Goal: Find specific page/section: Find specific page/section

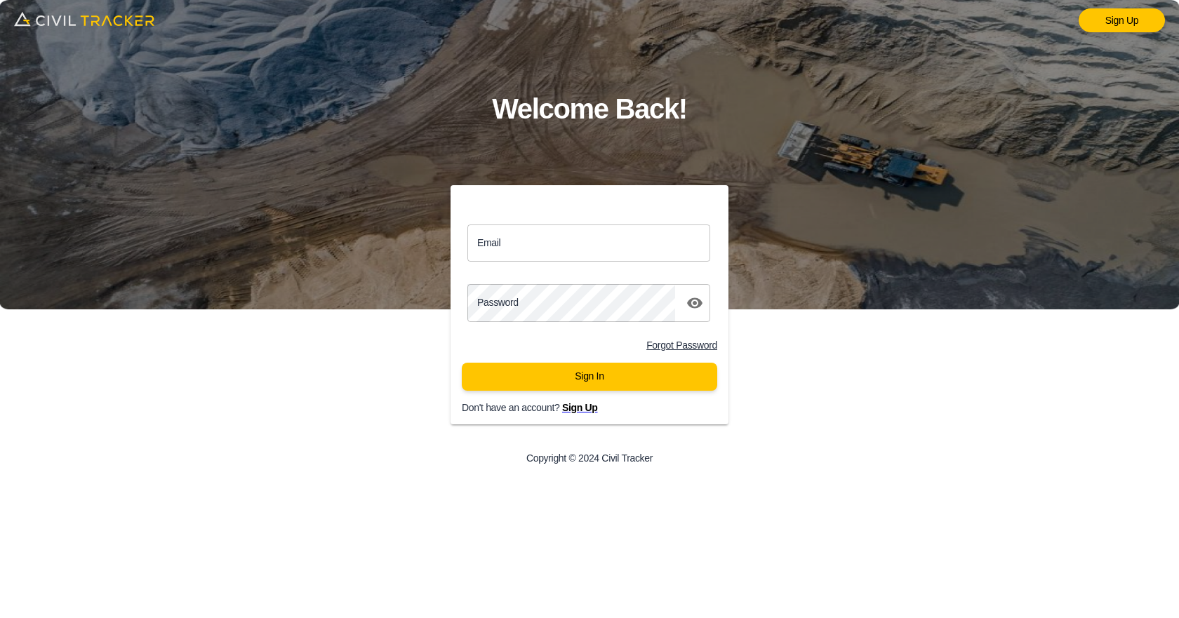
click at [570, 236] on input "Email" at bounding box center [589, 243] width 243 height 37
click at [545, 251] on input "Email" at bounding box center [589, 243] width 243 height 37
paste input "[EMAIL_ADDRESS][PERSON_NAME][DOMAIN_NAME]"
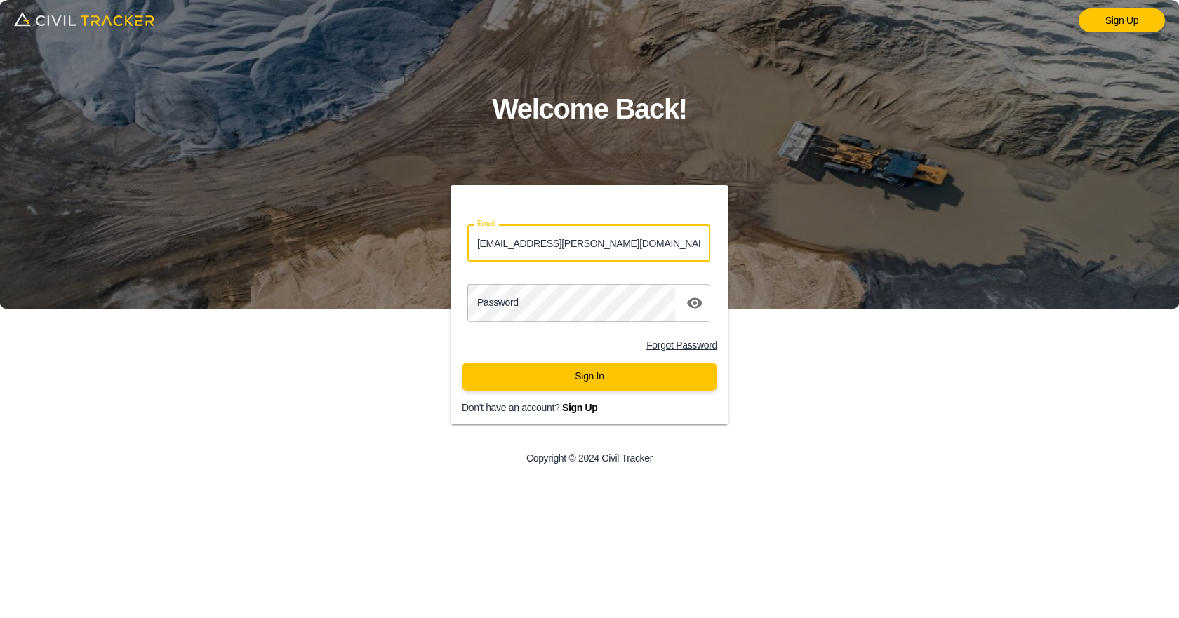
type input "[EMAIL_ADDRESS][PERSON_NAME][DOMAIN_NAME]"
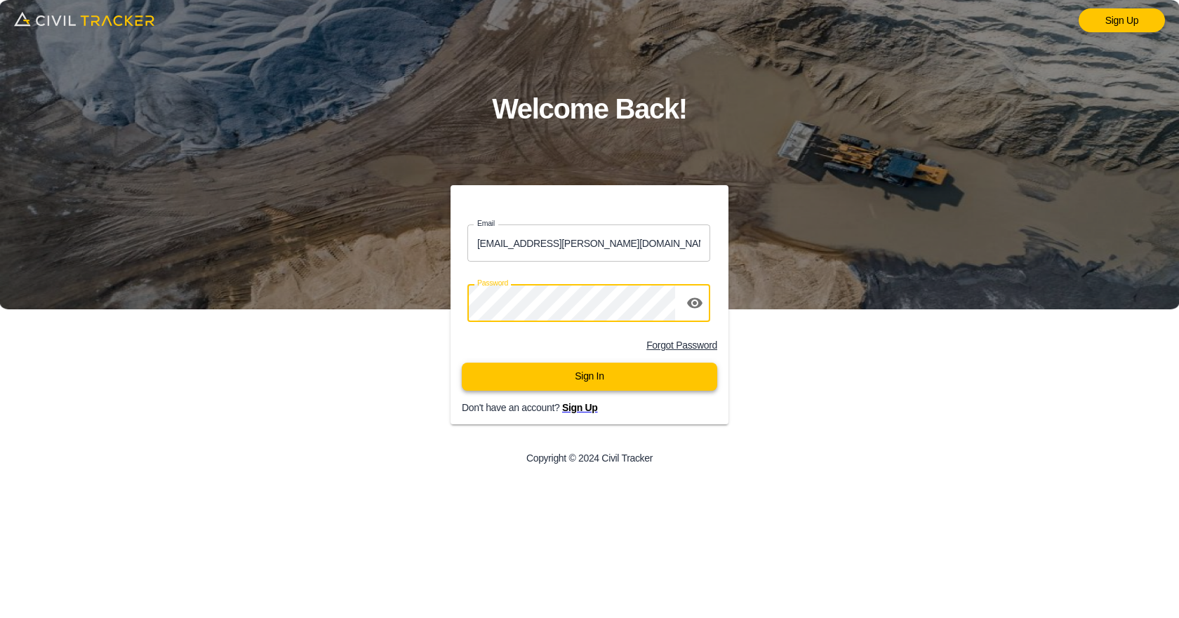
click at [568, 382] on button "Sign In" at bounding box center [590, 377] width 256 height 28
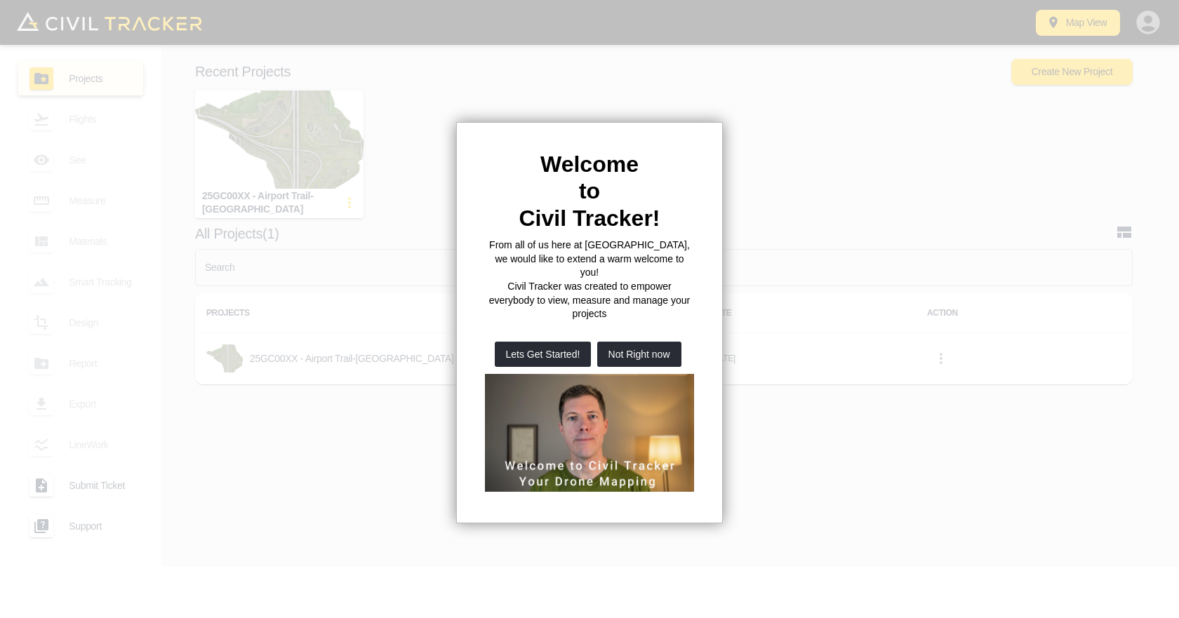
click at [1029, 216] on div at bounding box center [589, 309] width 1179 height 618
click at [649, 342] on button "Not Right now" at bounding box center [639, 354] width 84 height 25
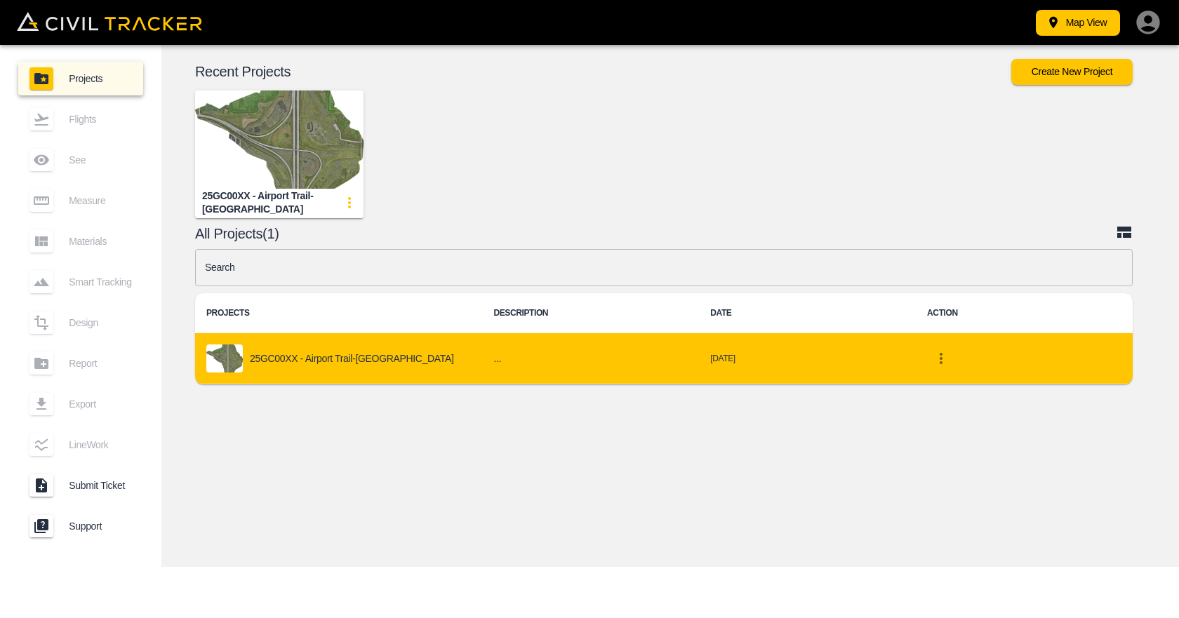
click at [339, 371] on div "25GC00XX - Airport Trail-[GEOGRAPHIC_DATA]" at bounding box center [338, 359] width 265 height 28
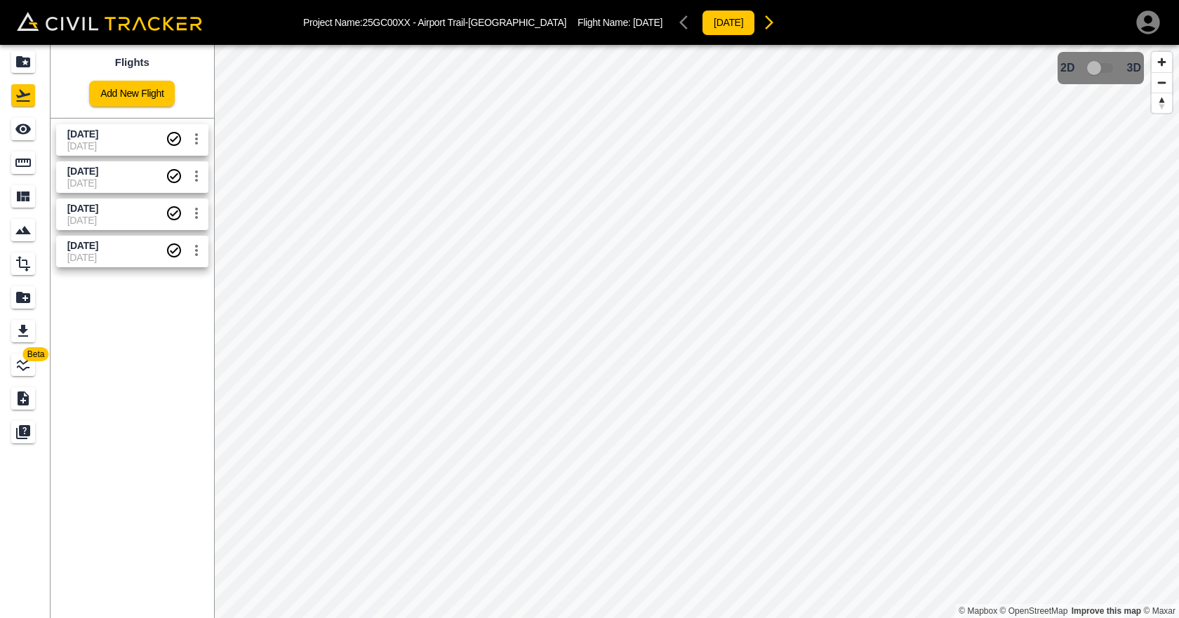
click at [128, 143] on span "[DATE]" at bounding box center [116, 145] width 98 height 11
click at [194, 139] on icon "settings" at bounding box center [196, 139] width 17 height 17
click at [560, 237] on div at bounding box center [589, 309] width 1179 height 618
click at [1104, 69] on span "3D model not uploaded yet" at bounding box center [1101, 68] width 41 height 27
click at [1106, 64] on span "3D model not uploaded yet" at bounding box center [1101, 68] width 41 height 27
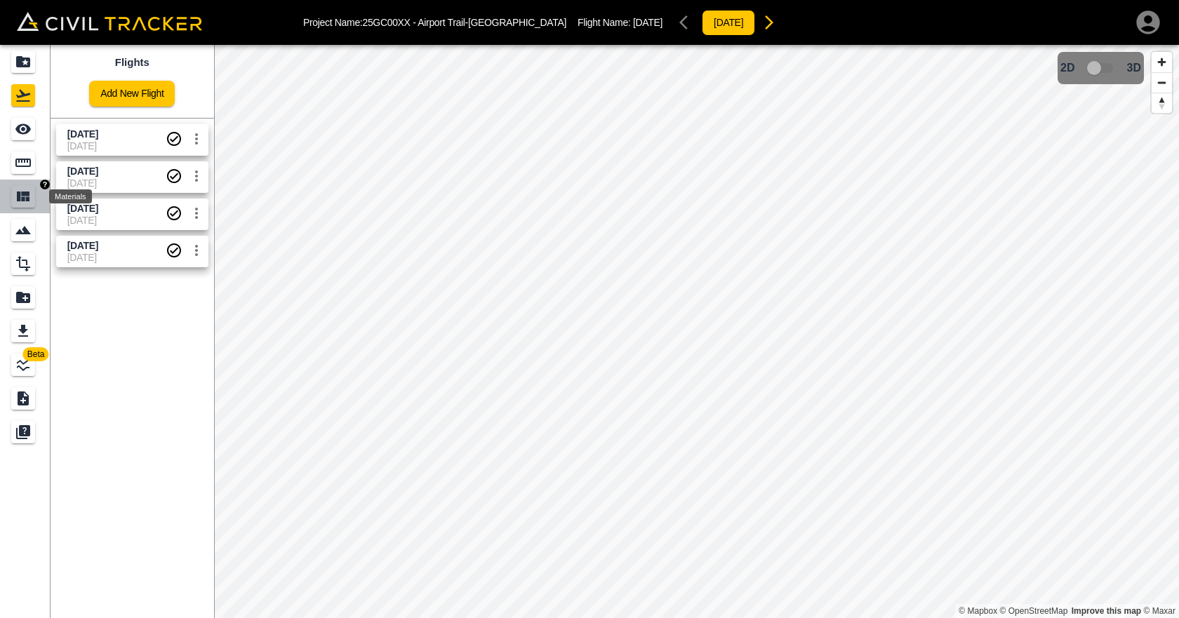
click at [29, 197] on icon "Materials" at bounding box center [23, 196] width 17 height 17
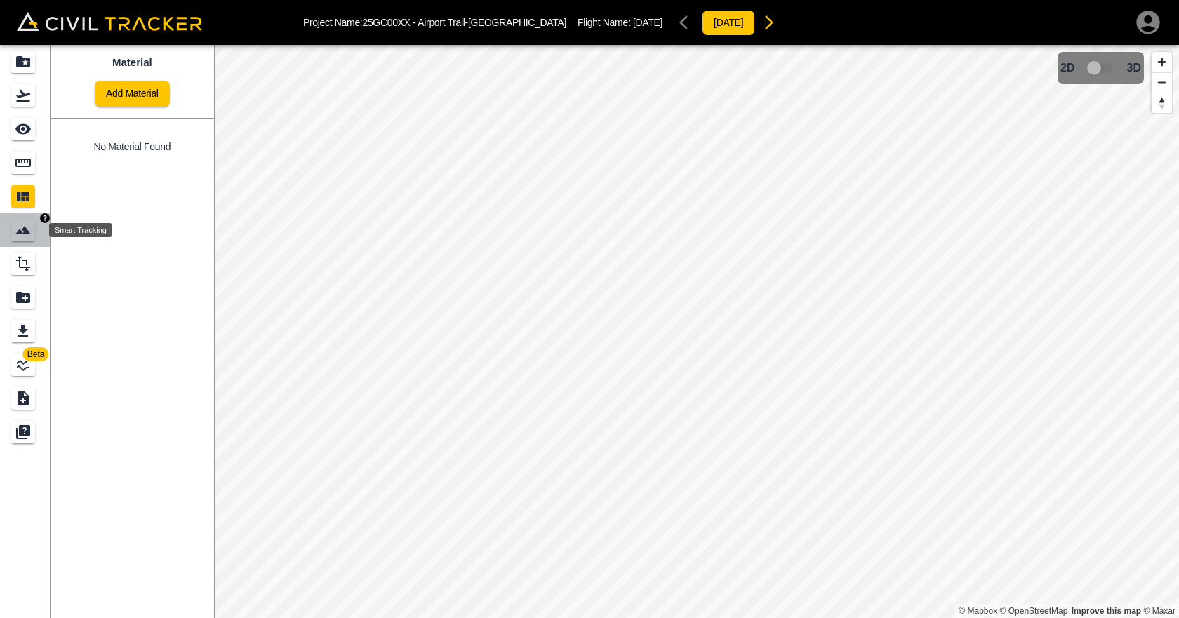
click at [27, 234] on icon "Smart Tracking" at bounding box center [22, 230] width 15 height 8
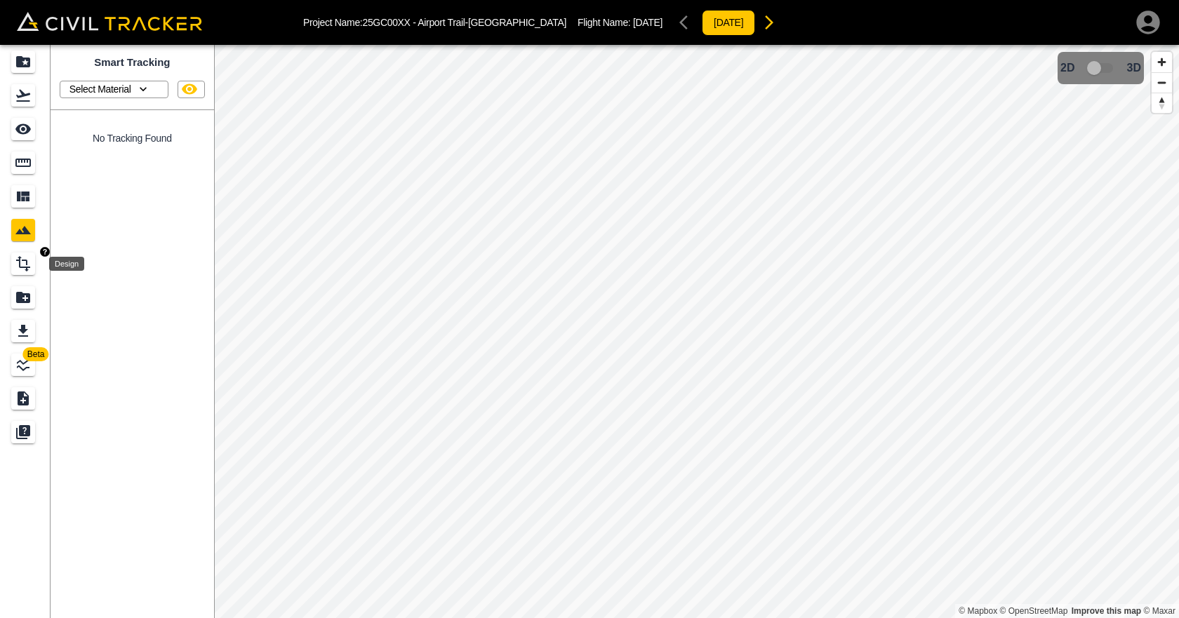
click at [27, 258] on icon "Design" at bounding box center [23, 264] width 17 height 17
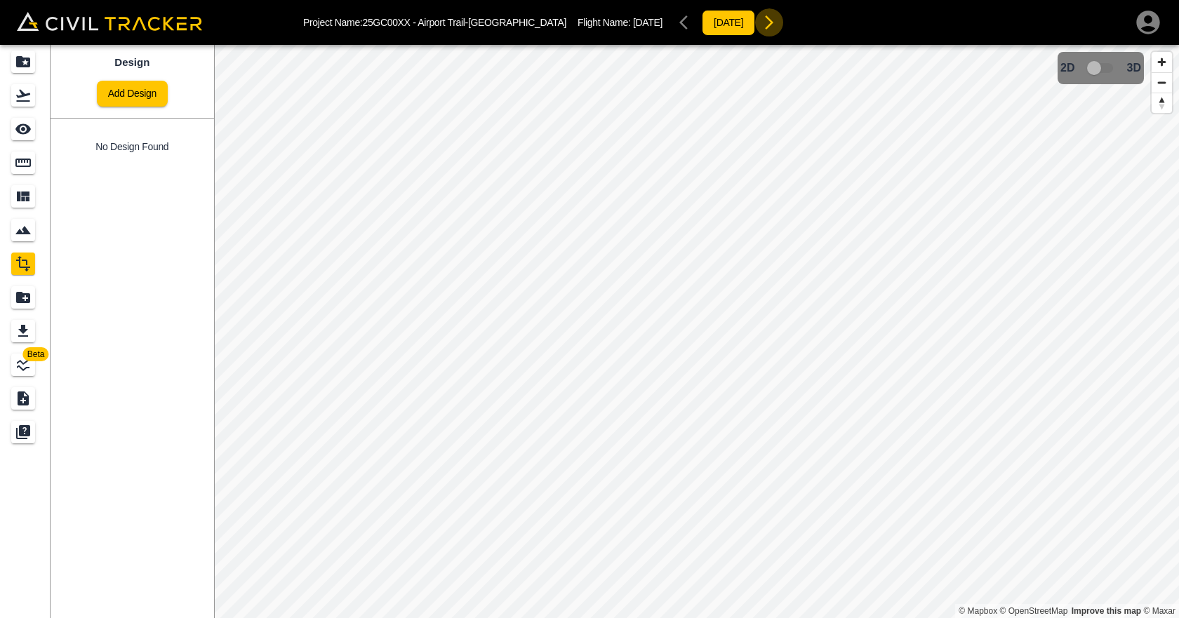
click at [761, 21] on icon "button" at bounding box center [769, 22] width 17 height 17
click at [765, 24] on icon "button" at bounding box center [769, 22] width 8 height 14
click at [761, 15] on icon "button" at bounding box center [769, 22] width 17 height 17
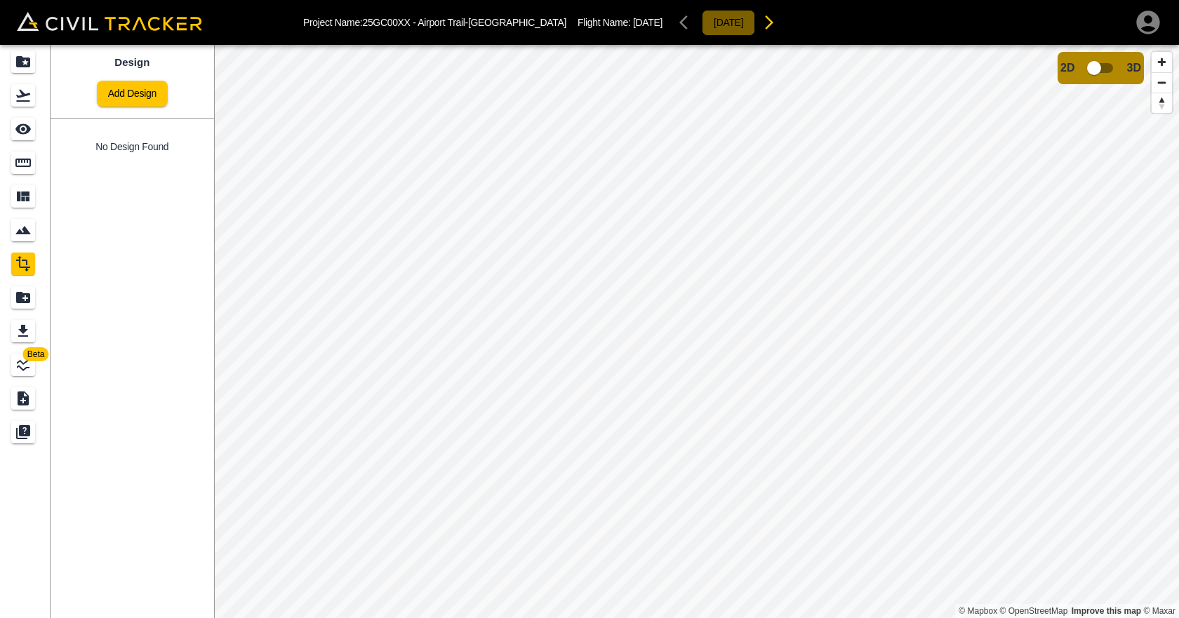
click at [702, 22] on button "2025-4-9" at bounding box center [728, 23] width 53 height 26
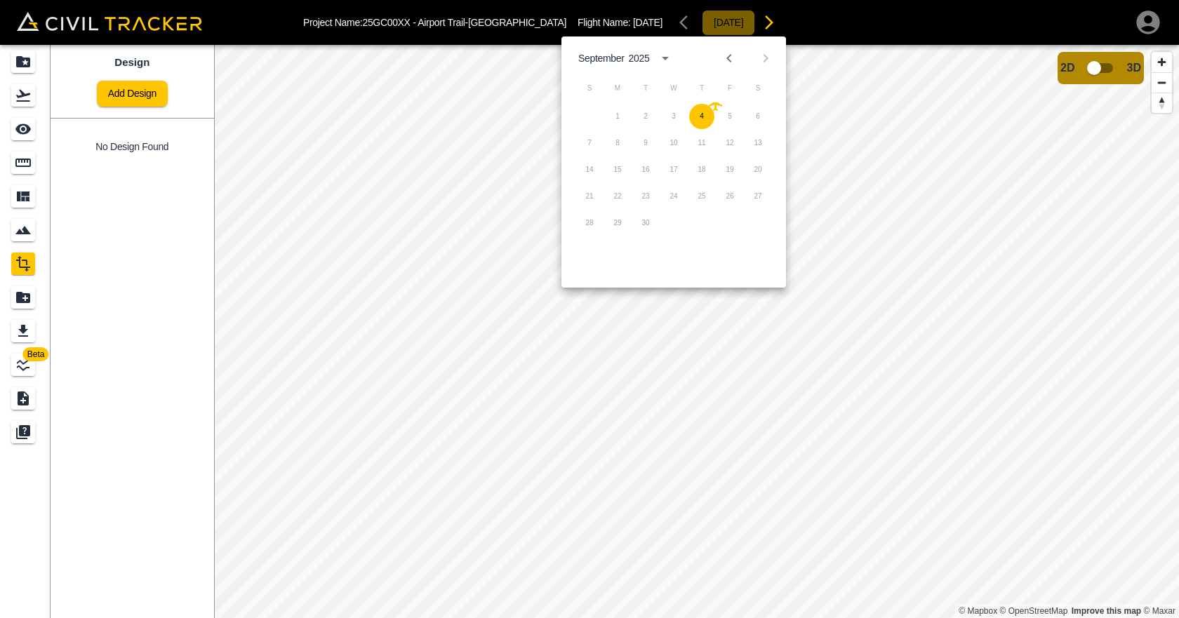
click at [702, 27] on button "2025-4-9" at bounding box center [728, 23] width 53 height 26
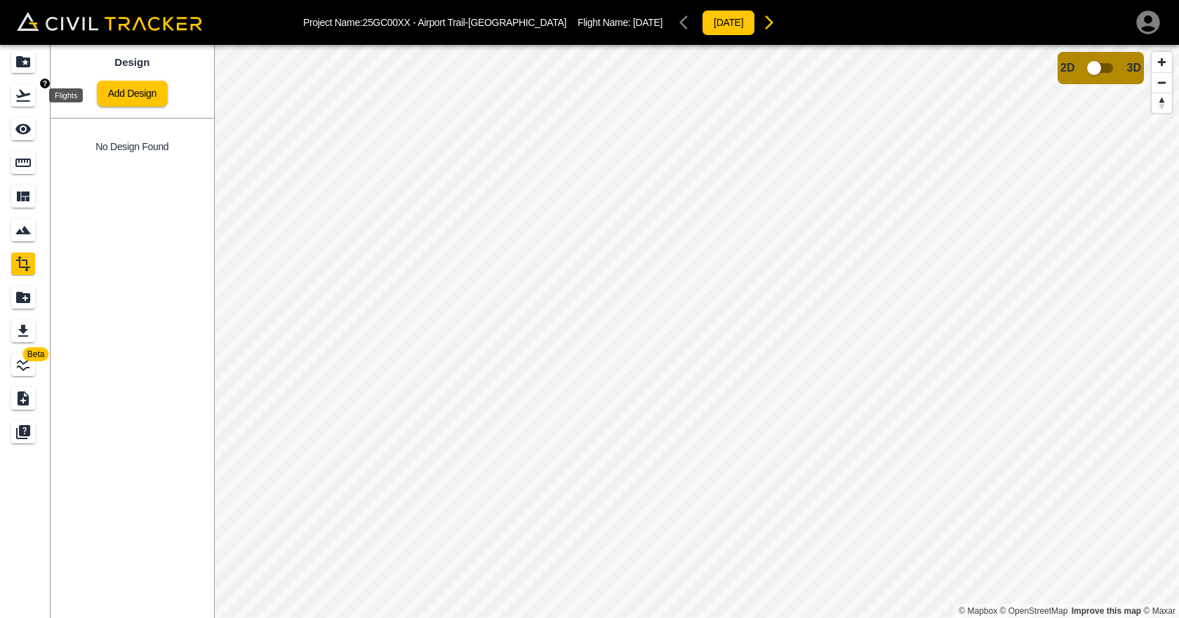
click at [25, 91] on icon "Flights" at bounding box center [23, 95] width 17 height 17
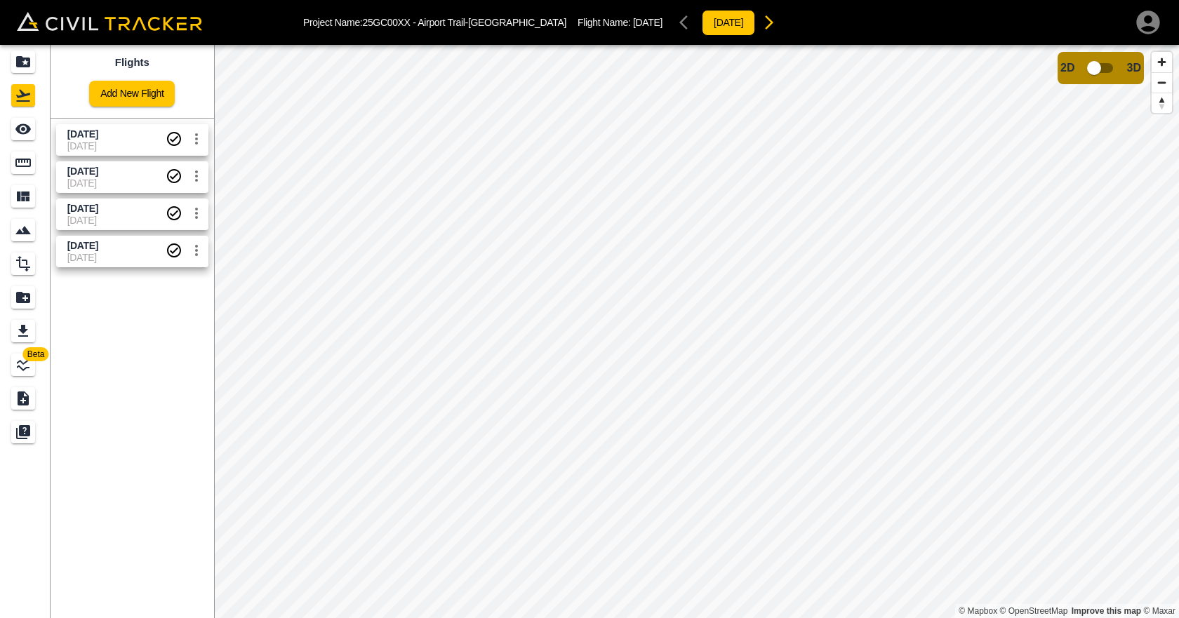
click at [120, 260] on span "9-4-2025" at bounding box center [116, 257] width 98 height 11
click at [98, 211] on span "Aug 15 2025" at bounding box center [82, 208] width 31 height 11
click at [124, 185] on span "9-4-2025" at bounding box center [116, 183] width 98 height 11
click at [121, 137] on span "Aug 27 2025" at bounding box center [116, 134] width 98 height 13
click at [13, 130] on div "See" at bounding box center [23, 129] width 24 height 22
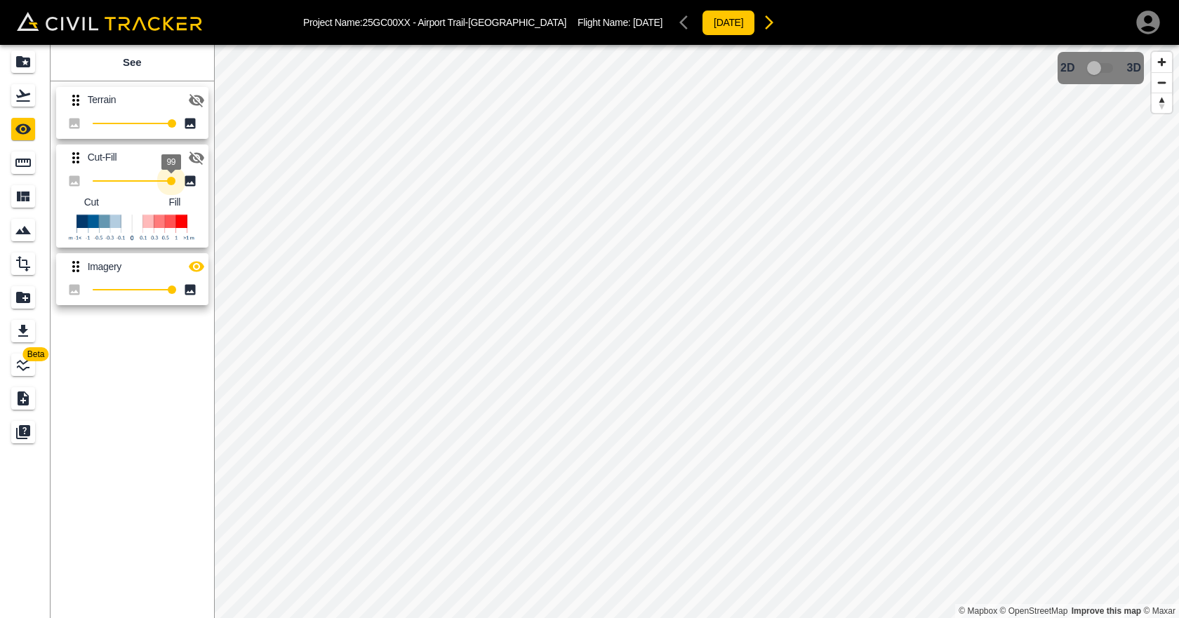
type input "100"
click at [175, 185] on span "99" at bounding box center [171, 181] width 8 height 8
click at [13, 161] on div "Measure" at bounding box center [23, 163] width 24 height 22
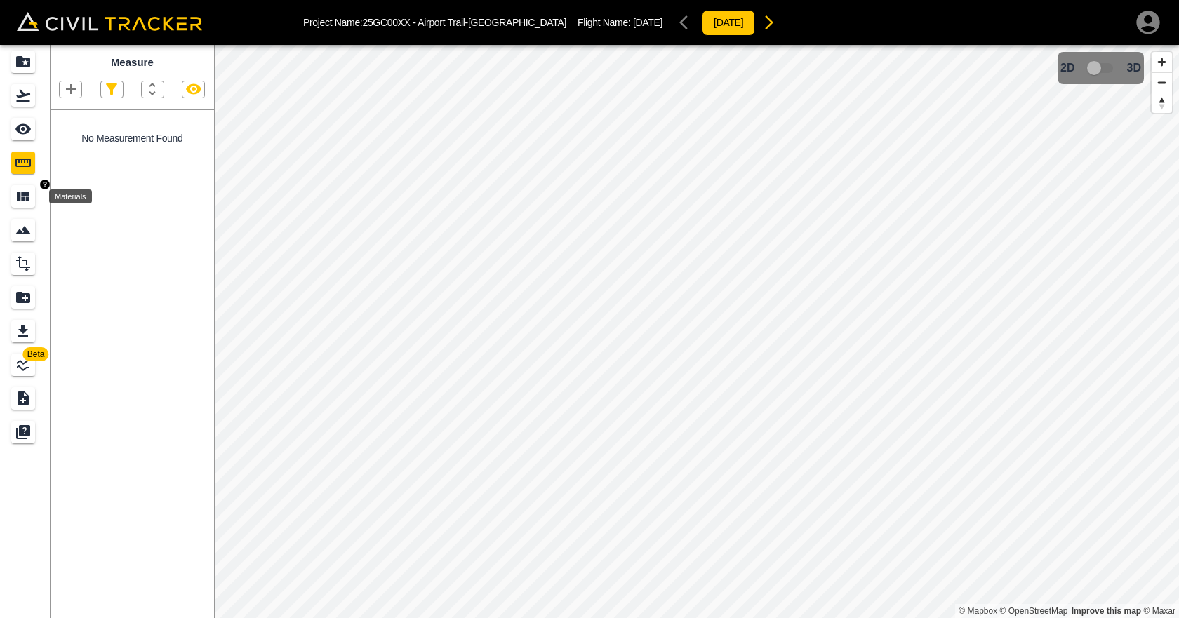
click at [13, 194] on div "Materials" at bounding box center [23, 196] width 24 height 22
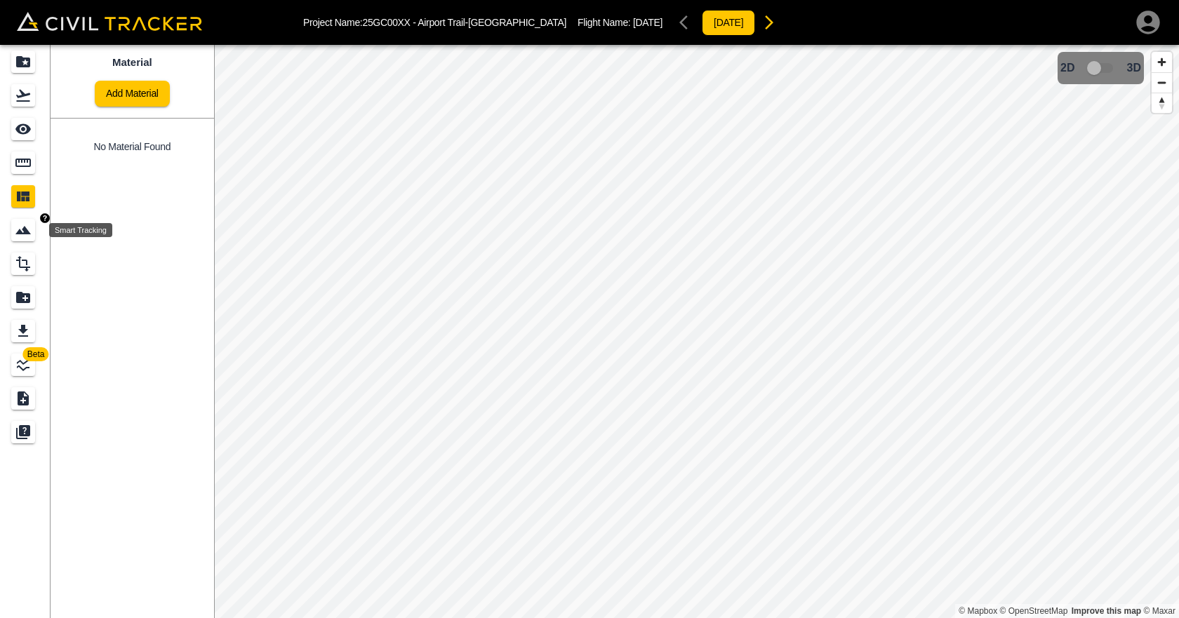
click at [15, 231] on icon "Smart Tracking" at bounding box center [23, 230] width 17 height 17
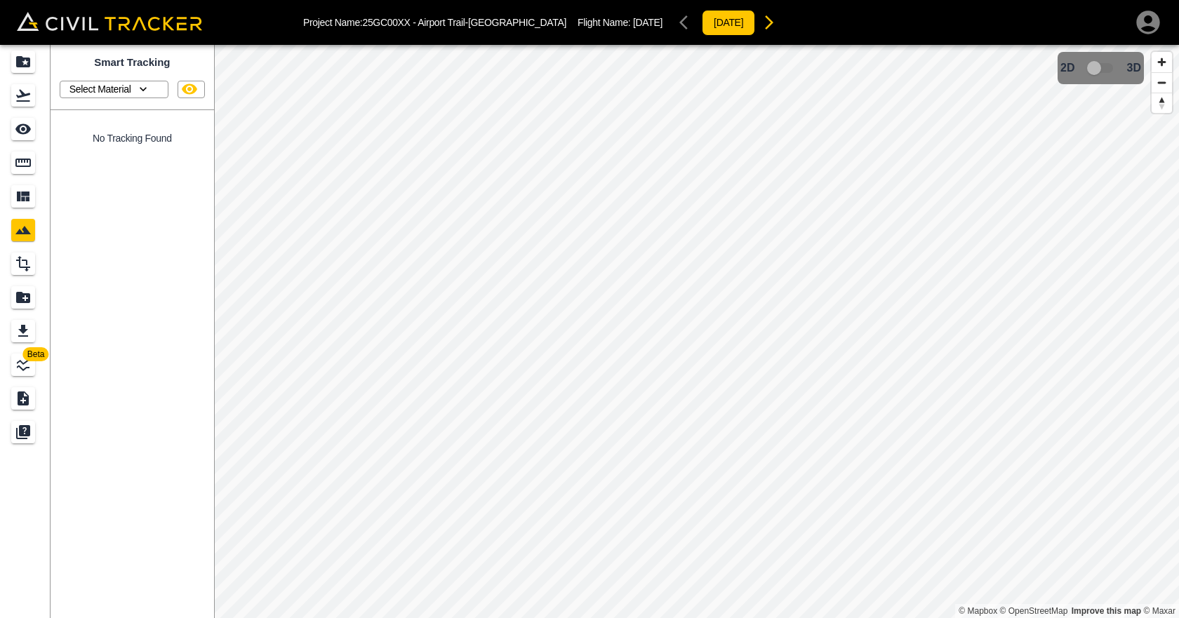
click at [145, 90] on icon "button" at bounding box center [143, 89] width 7 height 4
click at [145, 90] on div at bounding box center [589, 309] width 1179 height 618
click at [183, 88] on icon "button" at bounding box center [189, 89] width 17 height 17
click at [16, 267] on icon "Design" at bounding box center [23, 264] width 17 height 17
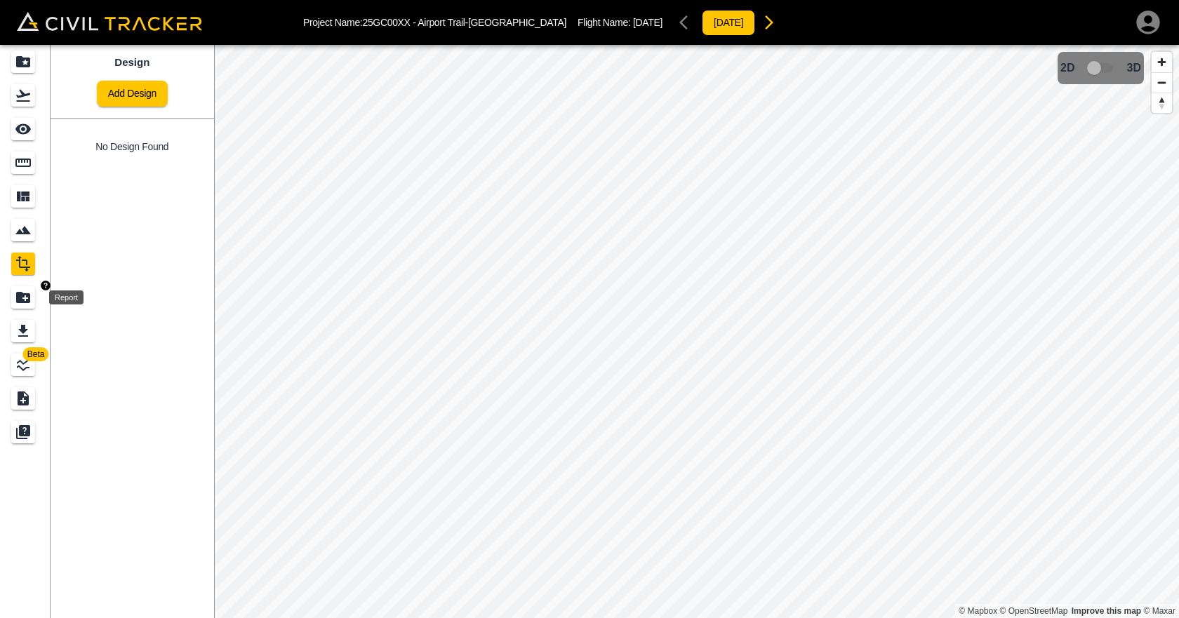
click at [16, 295] on icon "Report" at bounding box center [23, 297] width 17 height 17
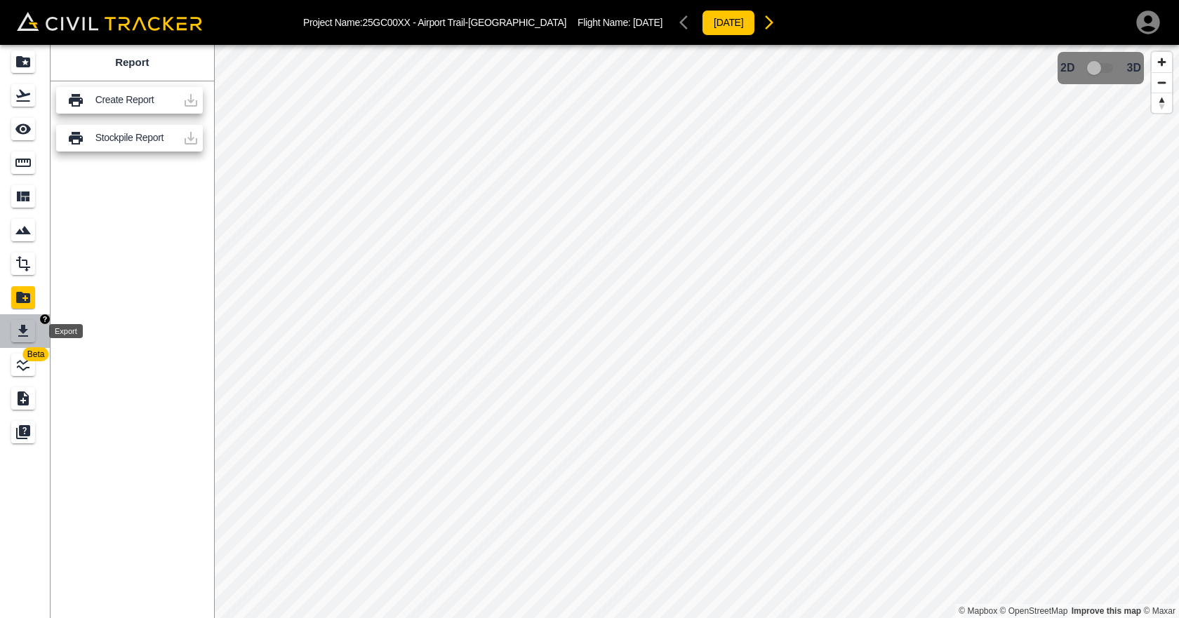
click at [22, 328] on icon "Export" at bounding box center [23, 331] width 10 height 12
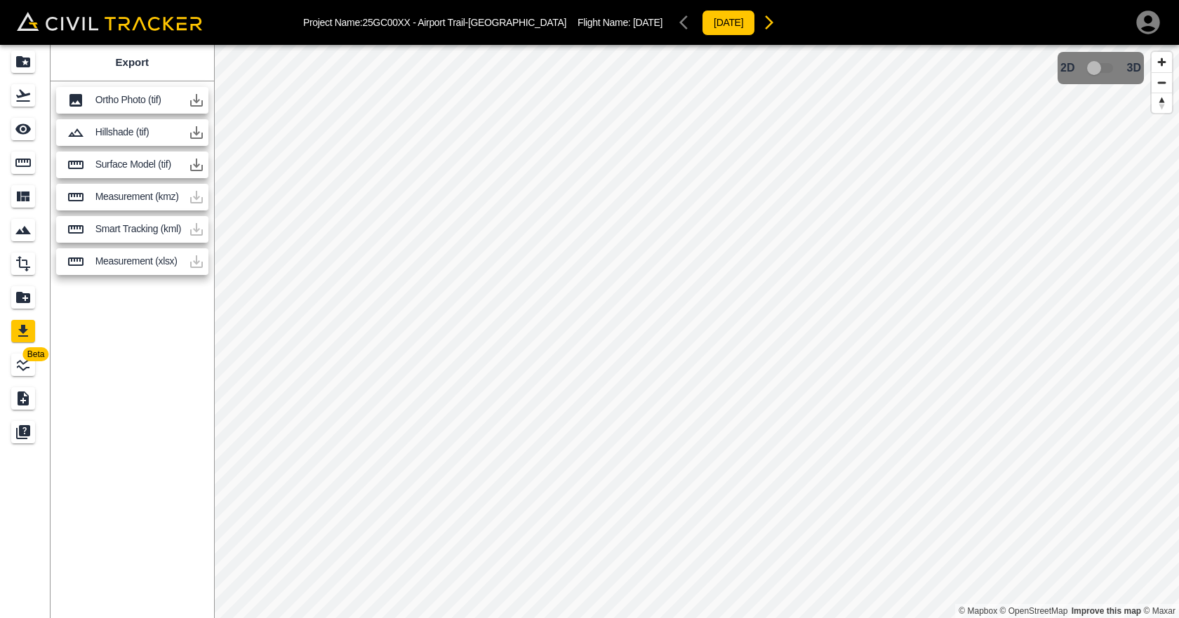
click at [145, 220] on div "Smart Tracking (kml)" at bounding box center [132, 229] width 152 height 27
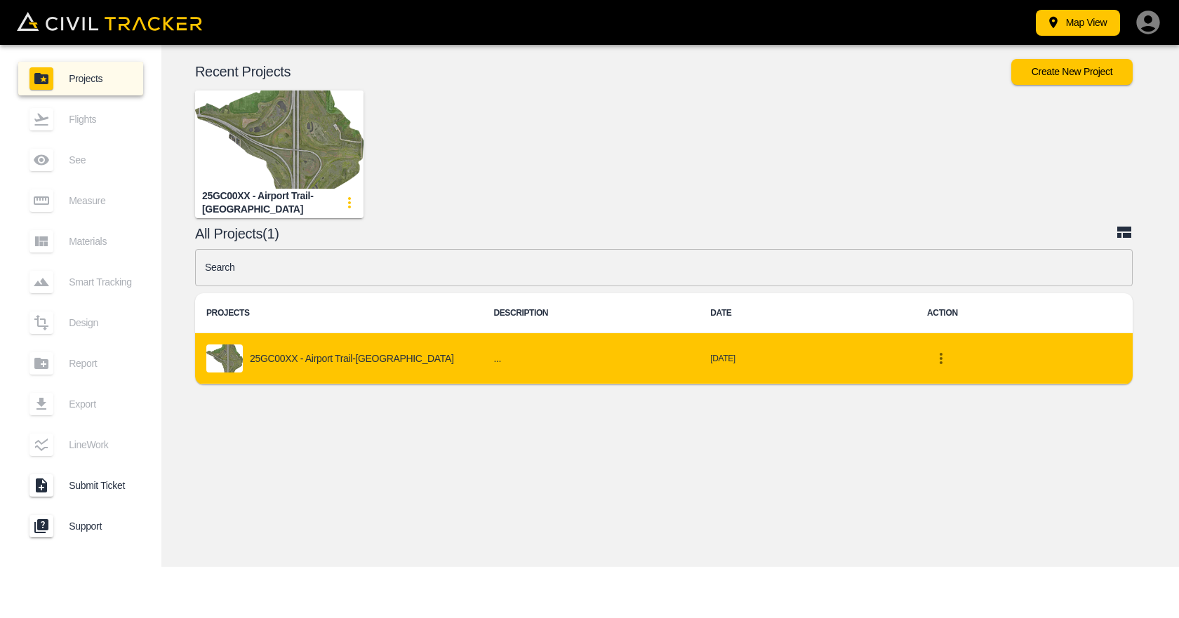
click at [303, 367] on div "25GC00XX - Airport Trail-[GEOGRAPHIC_DATA]" at bounding box center [338, 359] width 265 height 28
